Goal: Information Seeking & Learning: Stay updated

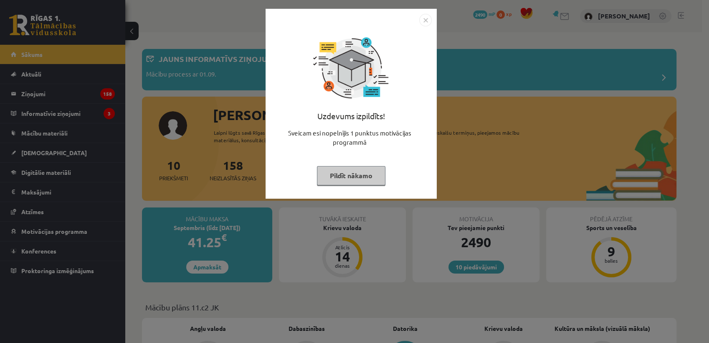
click at [335, 179] on button "Pildīt nākamo" at bounding box center [351, 175] width 69 height 19
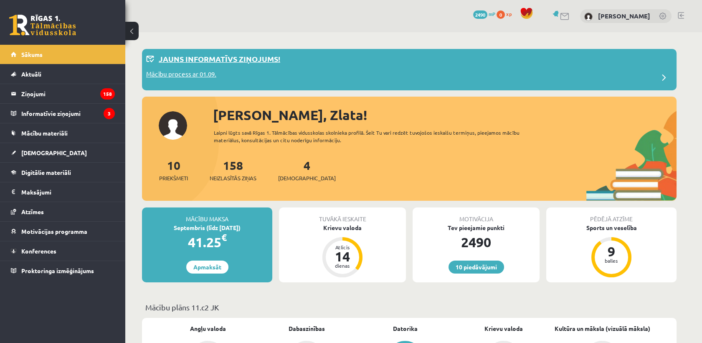
click at [203, 58] on p "Jauns informatīvs ziņojums!" at bounding box center [220, 58] width 122 height 11
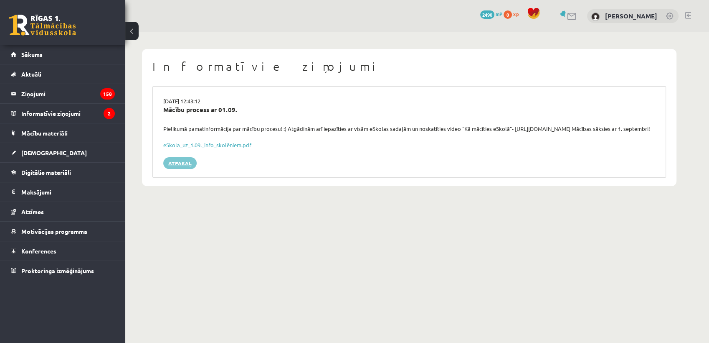
click at [183, 169] on link "Atpakaļ" at bounding box center [179, 163] width 33 height 12
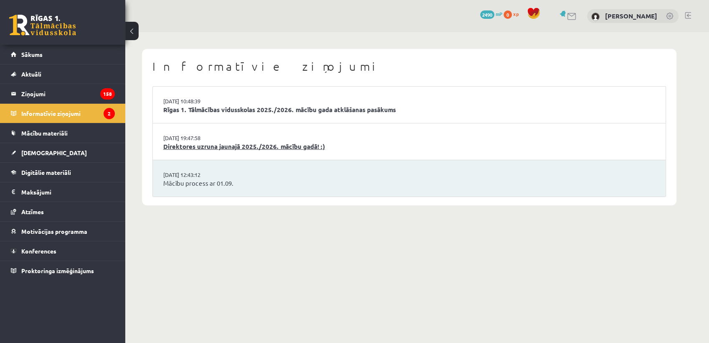
click at [305, 145] on link "Direktores uzruna jaunajā 2025./2026. mācību gadā! :)" at bounding box center [409, 147] width 492 height 10
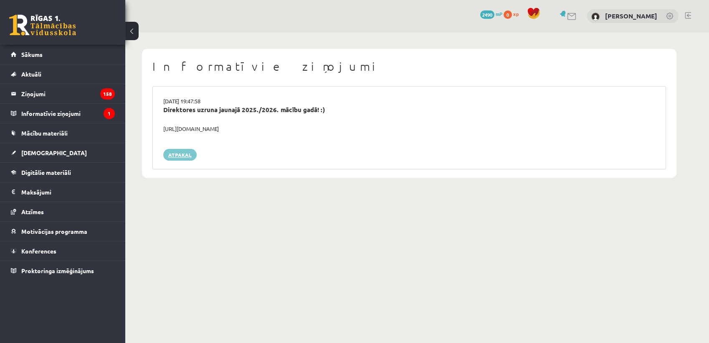
click at [184, 154] on link "Atpakaļ" at bounding box center [179, 155] width 33 height 12
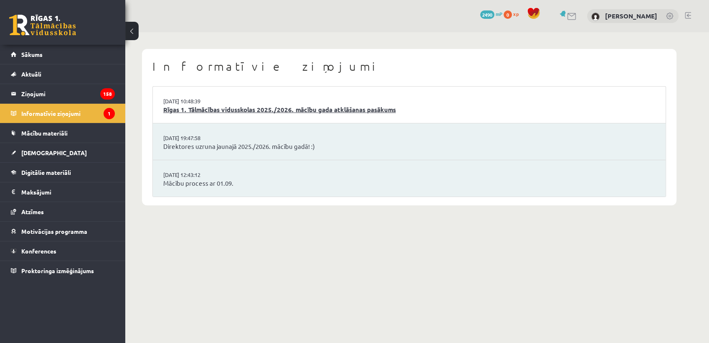
click at [246, 107] on link "Rīgas 1. Tālmācības vidusskolas 2025./2026. mācību gada atklāšanas pasākums" at bounding box center [409, 110] width 492 height 10
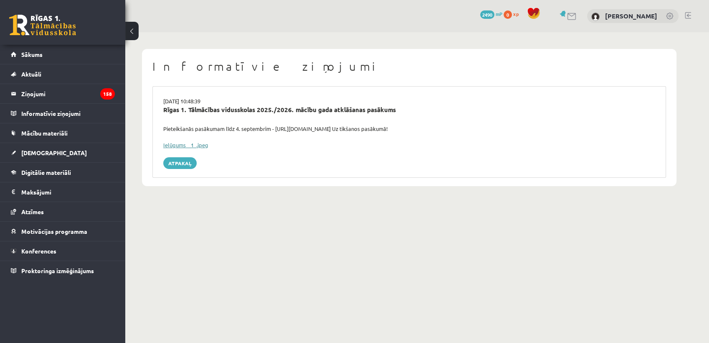
click at [198, 145] on link "Ielūgums__1_.jpeg" at bounding box center [185, 144] width 45 height 7
click at [27, 51] on span "Sākums" at bounding box center [31, 55] width 21 height 8
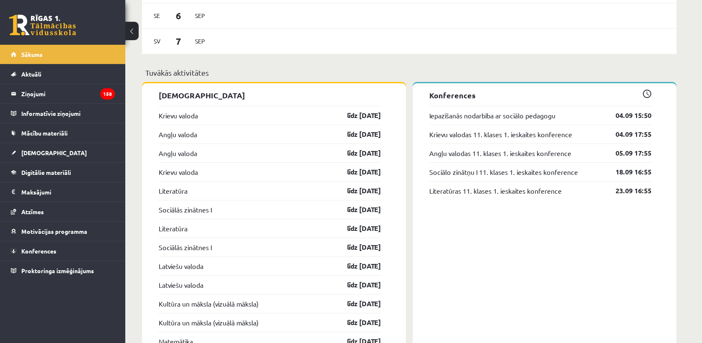
scroll to position [557, 0]
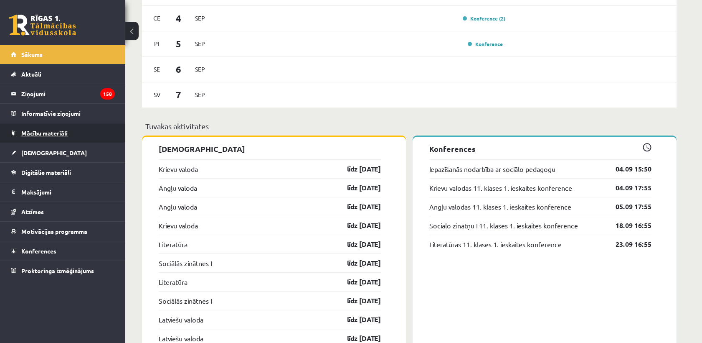
click at [38, 135] on span "Mācību materiāli" at bounding box center [44, 133] width 46 height 8
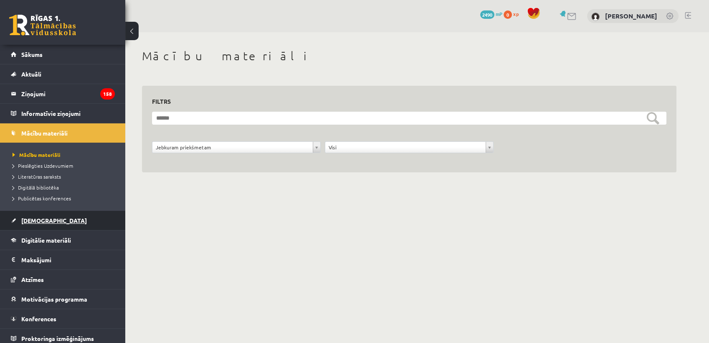
click at [38, 219] on span "[DEMOGRAPHIC_DATA]" at bounding box center [54, 220] width 66 height 8
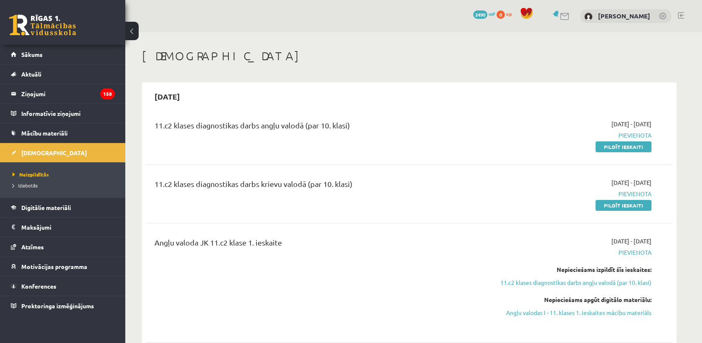
click at [132, 35] on button at bounding box center [131, 31] width 13 height 18
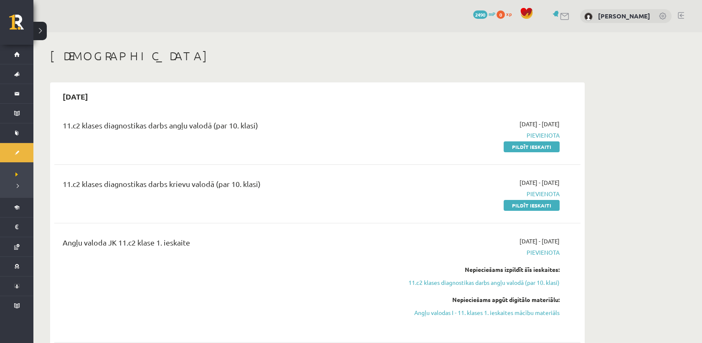
click at [37, 30] on button at bounding box center [39, 31] width 13 height 18
